Goal: Information Seeking & Learning: Learn about a topic

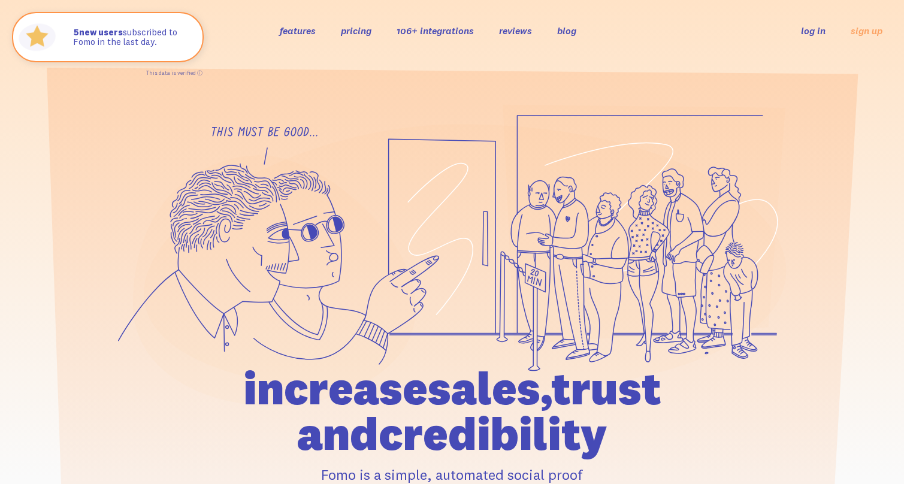
click at [362, 29] on link "pricing" at bounding box center [356, 31] width 31 height 12
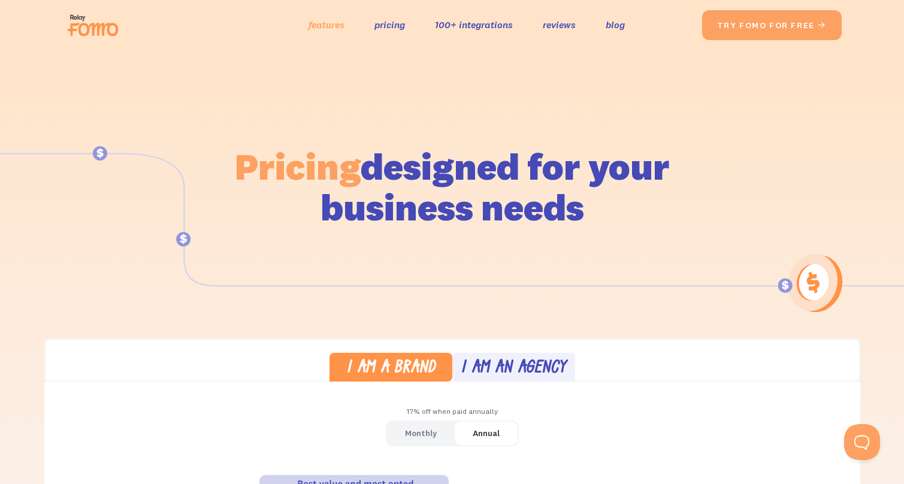
click at [317, 24] on link "features" at bounding box center [326, 24] width 36 height 17
